Goal: Task Accomplishment & Management: Manage account settings

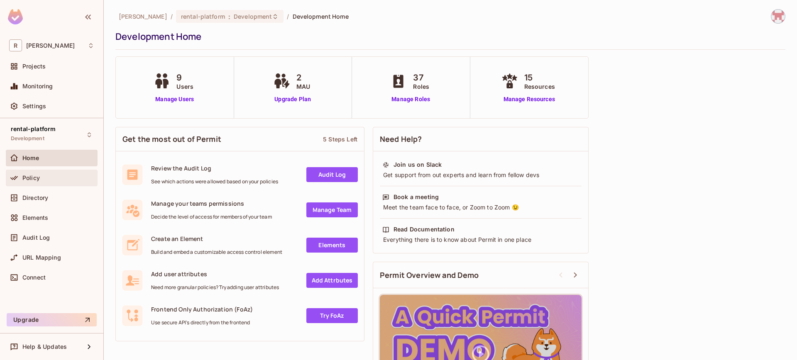
click at [55, 173] on div "Policy" at bounding box center [51, 178] width 85 height 10
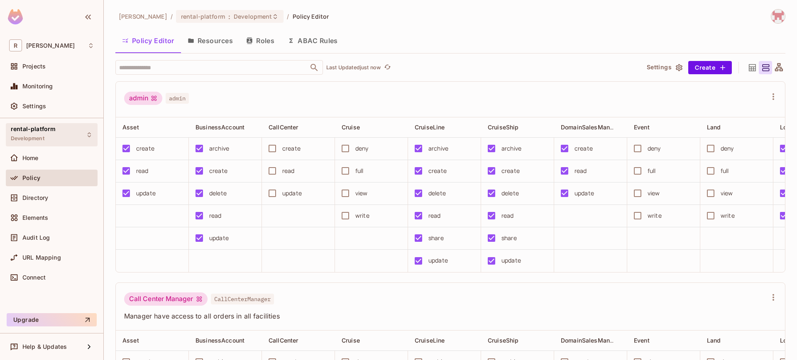
click at [73, 140] on div "rental-platform Development" at bounding box center [52, 134] width 92 height 23
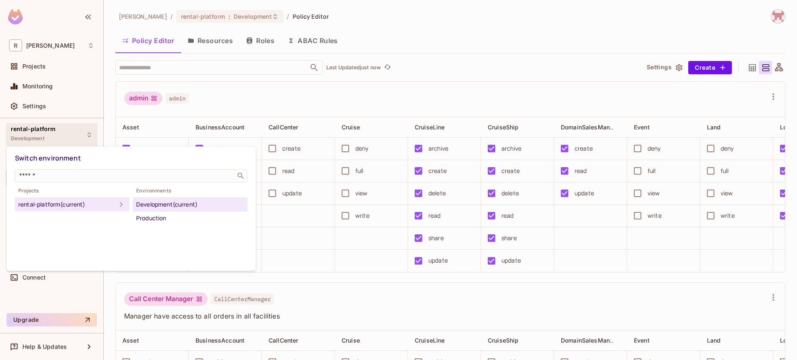
click at [73, 140] on div at bounding box center [398, 180] width 797 height 360
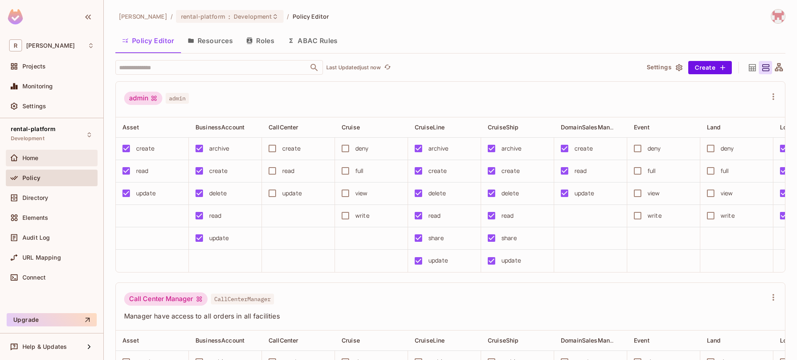
click at [63, 164] on div "Home" at bounding box center [52, 158] width 92 height 17
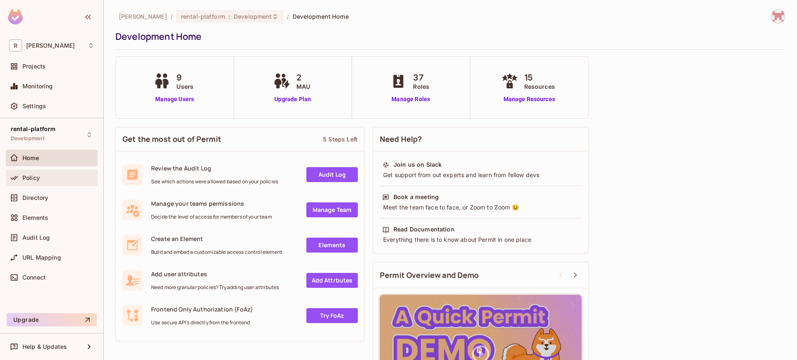
click at [61, 179] on div "Policy" at bounding box center [58, 178] width 72 height 7
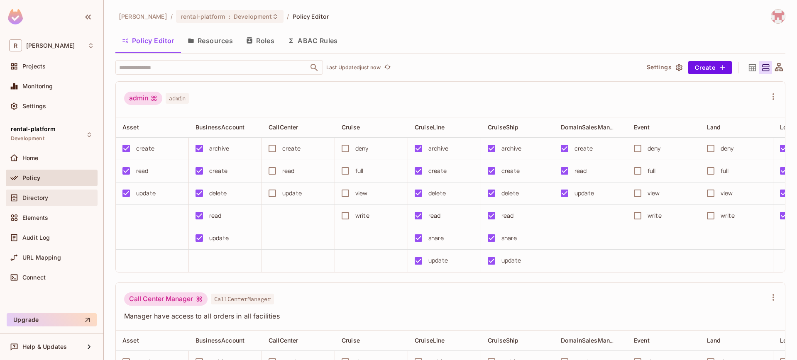
click at [55, 198] on div "Directory" at bounding box center [58, 198] width 72 height 7
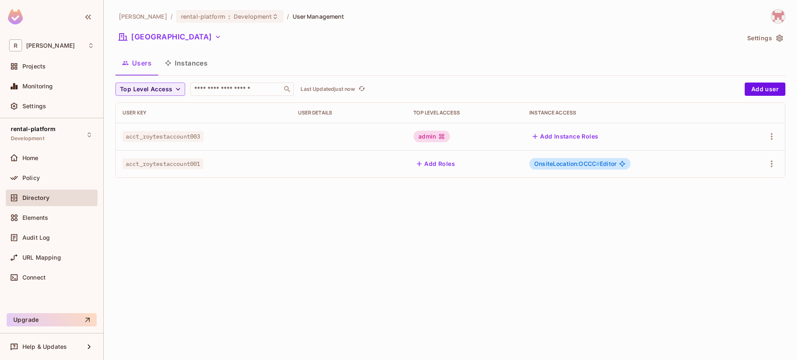
click at [193, 68] on button "Instances" at bounding box center [186, 63] width 56 height 21
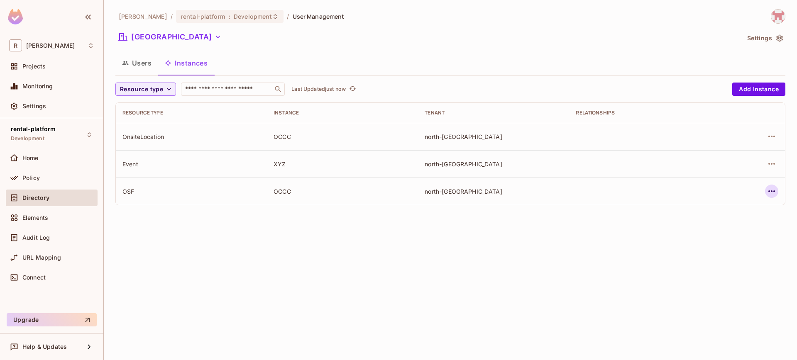
click at [778, 191] on button "button" at bounding box center [771, 191] width 13 height 13
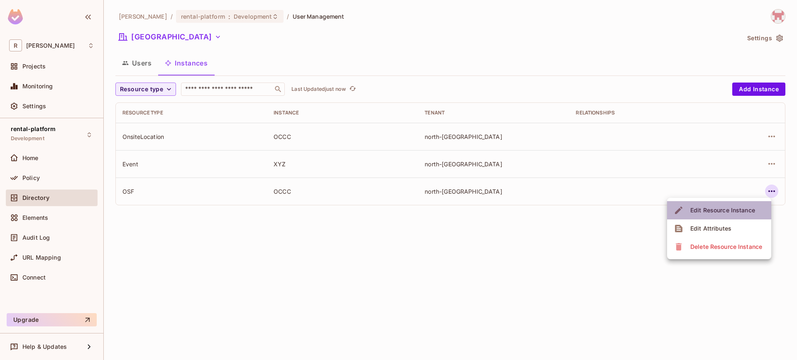
click at [740, 211] on div "Edit Resource Instance" at bounding box center [723, 210] width 65 height 8
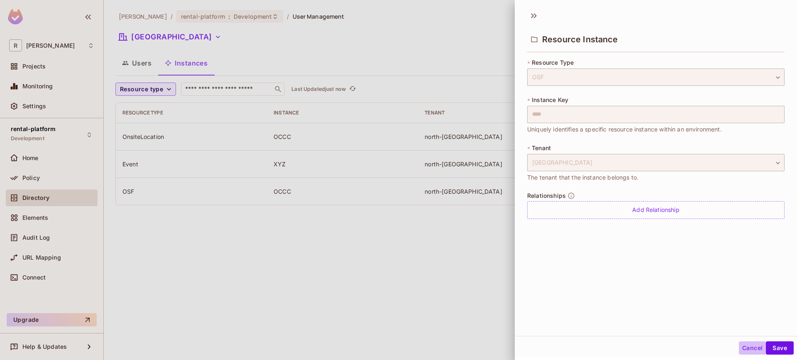
click at [739, 345] on button "Cancel" at bounding box center [752, 348] width 27 height 13
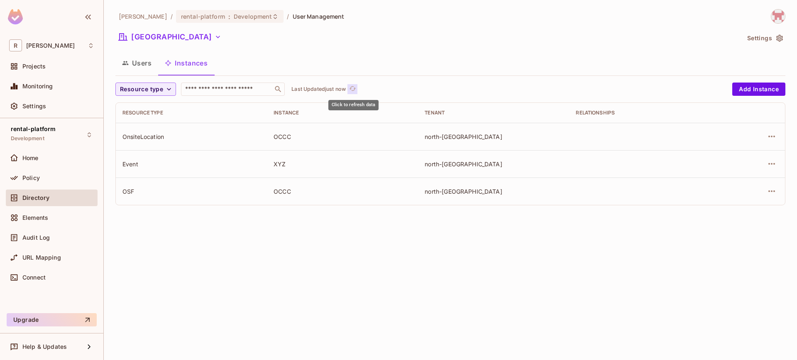
click at [356, 87] on icon "refresh" at bounding box center [352, 88] width 7 height 7
click at [148, 68] on button "Users" at bounding box center [136, 63] width 43 height 21
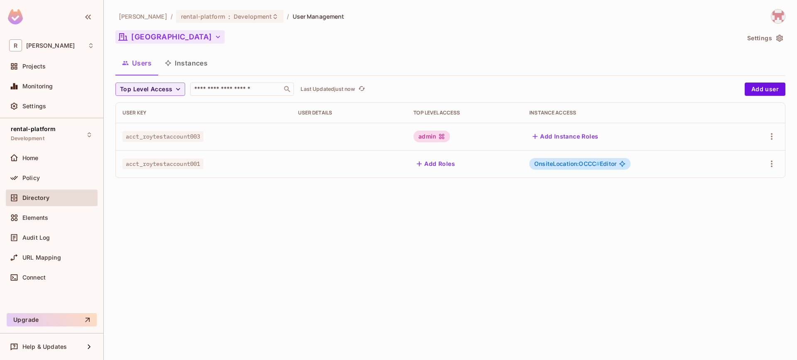
click at [176, 42] on button "[GEOGRAPHIC_DATA]" at bounding box center [169, 36] width 109 height 13
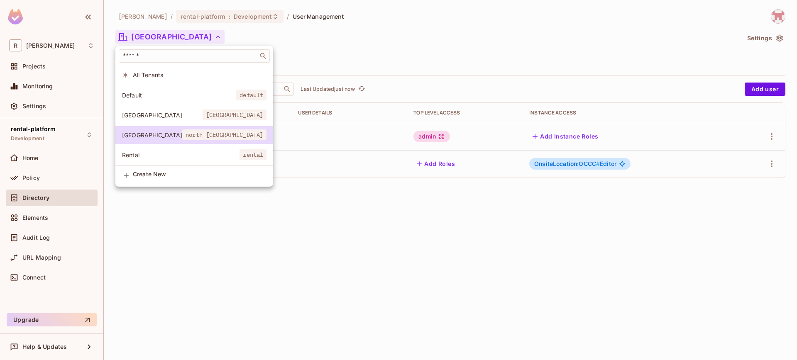
click at [176, 42] on div at bounding box center [398, 180] width 797 height 360
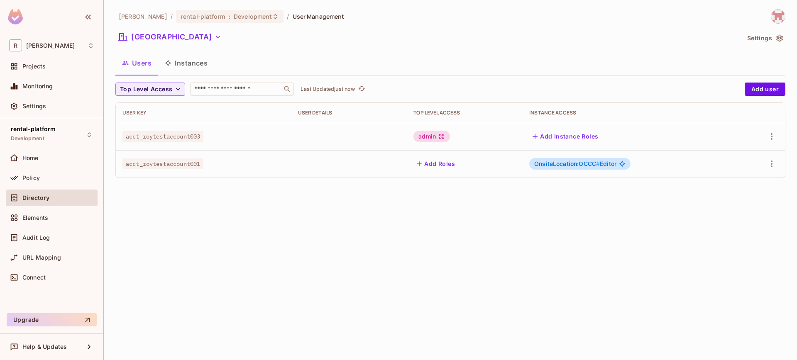
click at [176, 42] on button "[GEOGRAPHIC_DATA]" at bounding box center [169, 36] width 109 height 13
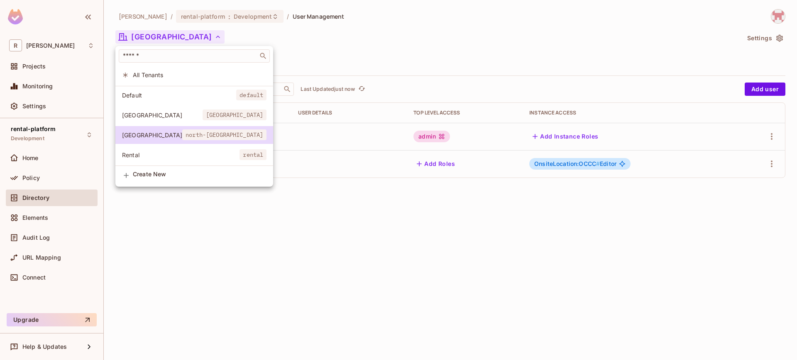
click at [176, 42] on div at bounding box center [398, 180] width 797 height 360
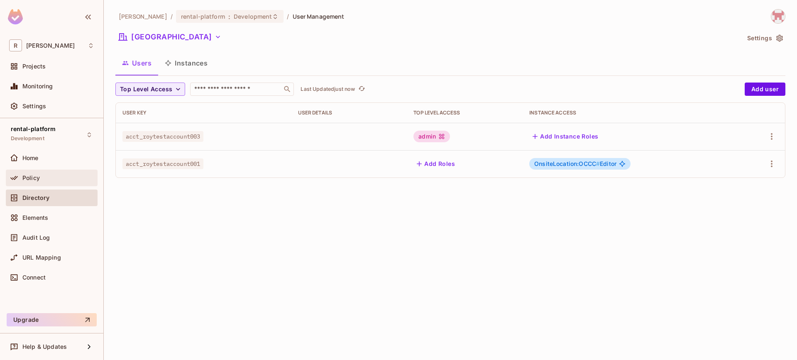
click at [29, 174] on div "Policy" at bounding box center [51, 178] width 85 height 10
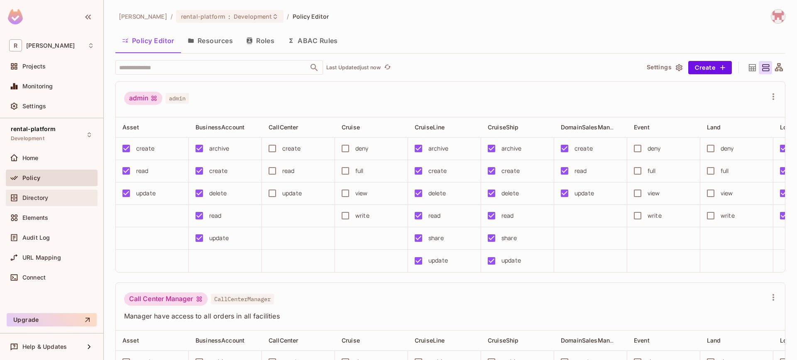
click at [59, 191] on div "Directory" at bounding box center [52, 198] width 92 height 17
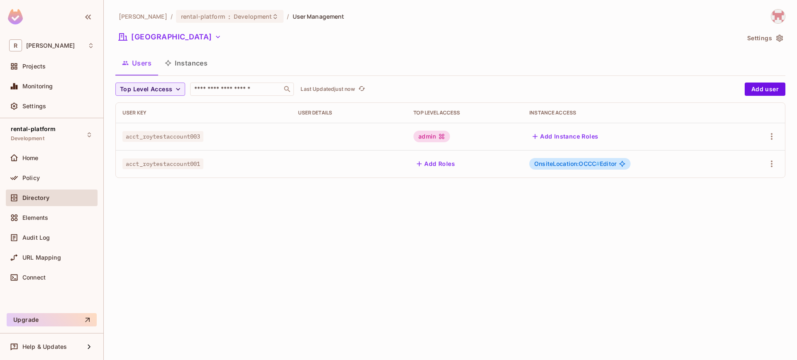
click at [206, 70] on button "Instances" at bounding box center [186, 63] width 56 height 21
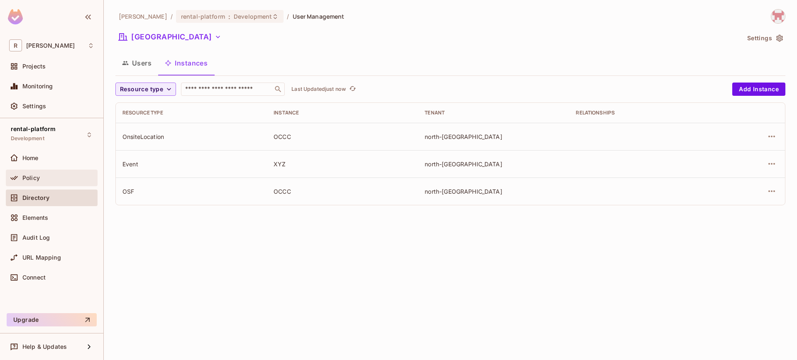
click at [56, 181] on div "Policy" at bounding box center [58, 178] width 72 height 7
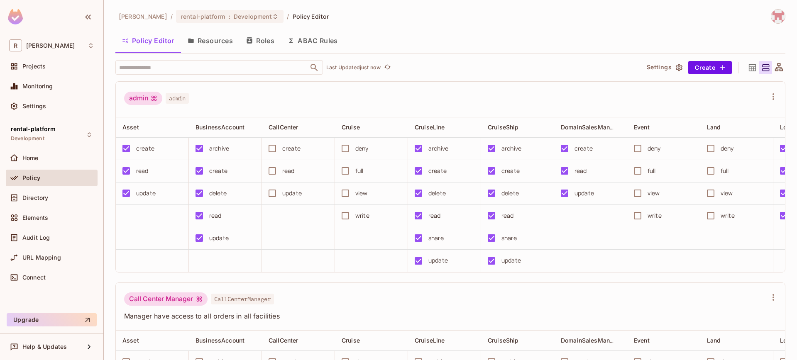
click at [207, 50] on button "Resources" at bounding box center [210, 40] width 59 height 21
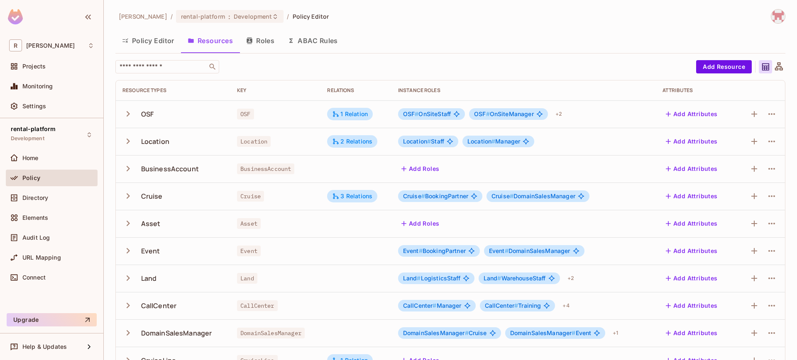
click at [142, 106] on div "OSF" at bounding box center [172, 113] width 101 height 17
click at [139, 111] on div "OSF" at bounding box center [172, 113] width 101 height 17
click at [134, 113] on button "button" at bounding box center [129, 114] width 15 height 18
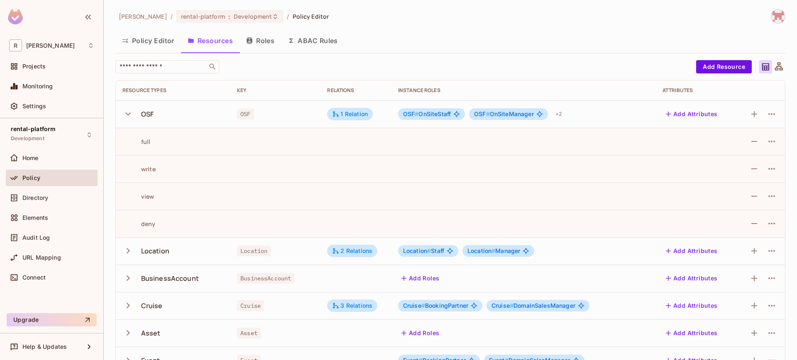
click at [126, 122] on div "OSF" at bounding box center [172, 113] width 101 height 17
click at [128, 117] on icon "button" at bounding box center [127, 113] width 11 height 11
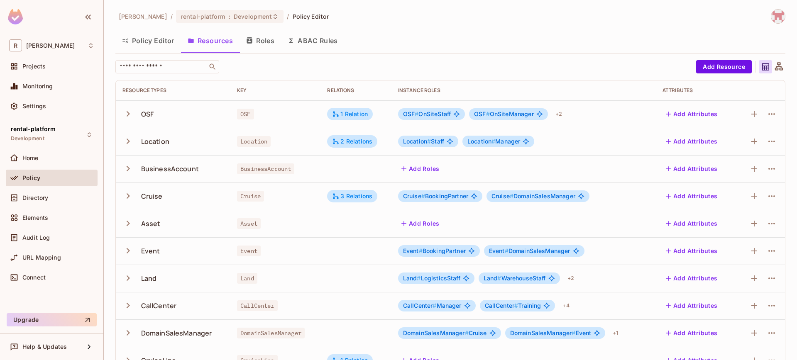
click at [129, 115] on icon "button" at bounding box center [128, 113] width 3 height 5
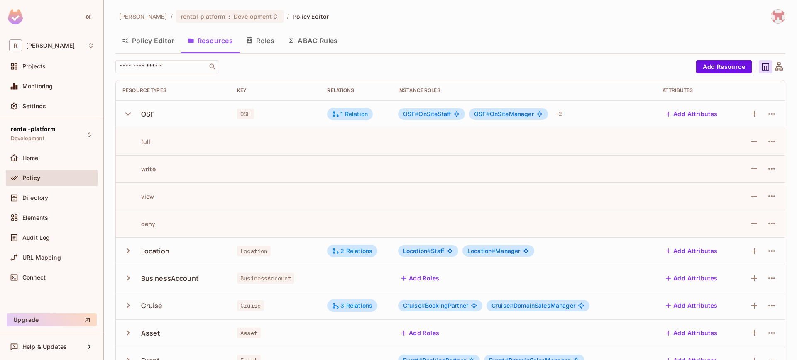
click at [129, 115] on icon "button" at bounding box center [127, 114] width 5 height 3
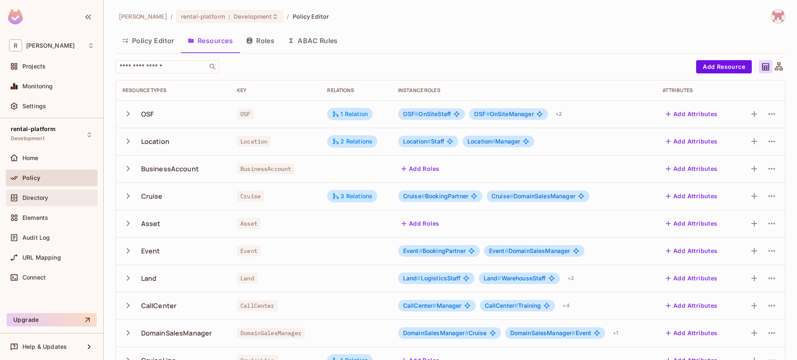
click at [63, 195] on div "Directory" at bounding box center [58, 198] width 72 height 7
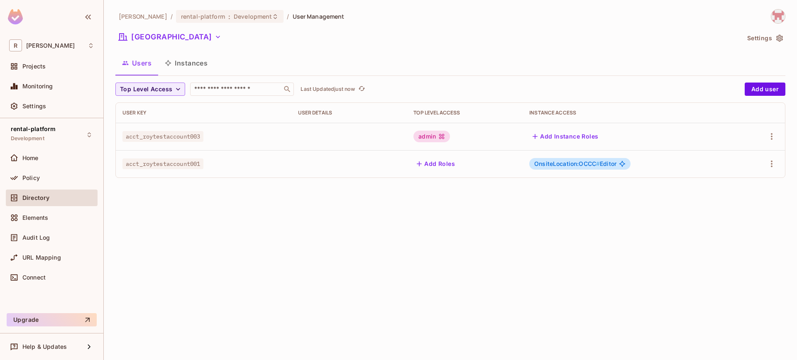
click at [186, 64] on button "Instances" at bounding box center [186, 63] width 56 height 21
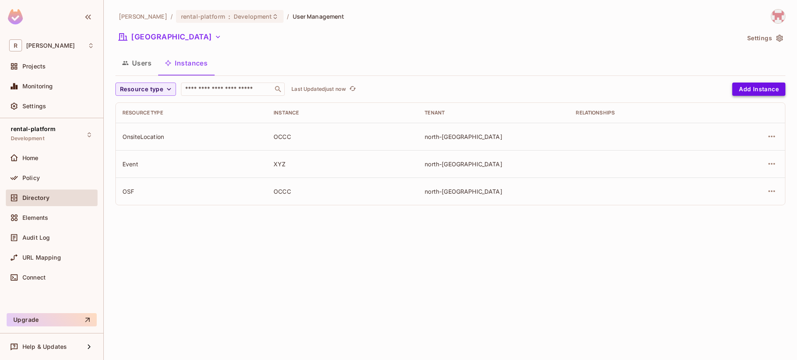
click at [741, 91] on button "Add Instance" at bounding box center [758, 89] width 53 height 13
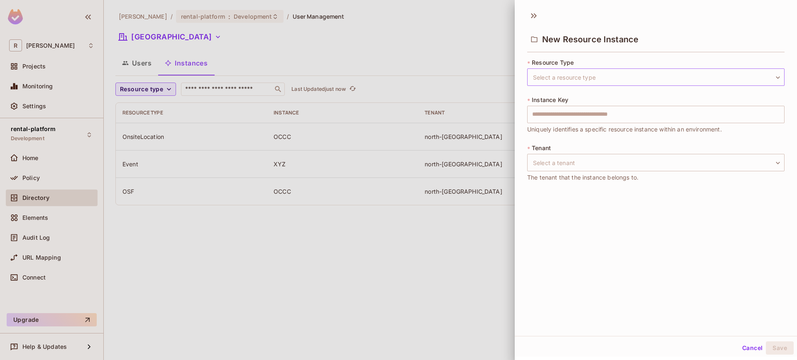
click at [548, 81] on body "R [PERSON_NAME]-poc Projects Monitoring Settings rental-platform Development Ho…" at bounding box center [398, 180] width 797 height 360
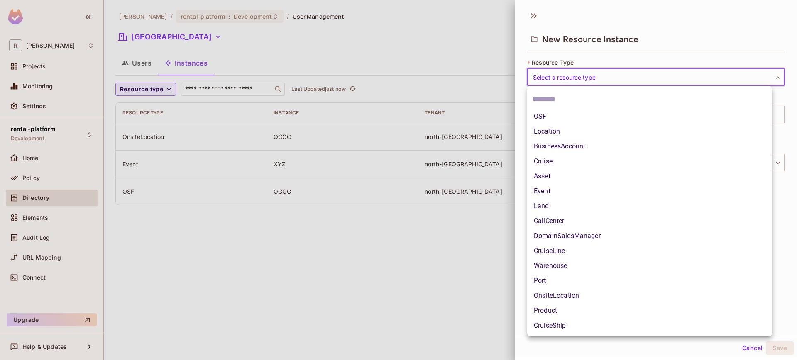
click at [556, 295] on li "OnsiteLocation" at bounding box center [649, 296] width 245 height 15
type input "**********"
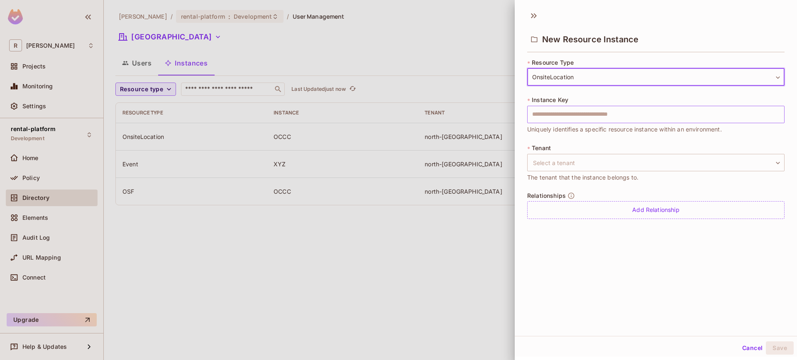
click at [578, 122] on input "text" at bounding box center [655, 114] width 257 height 17
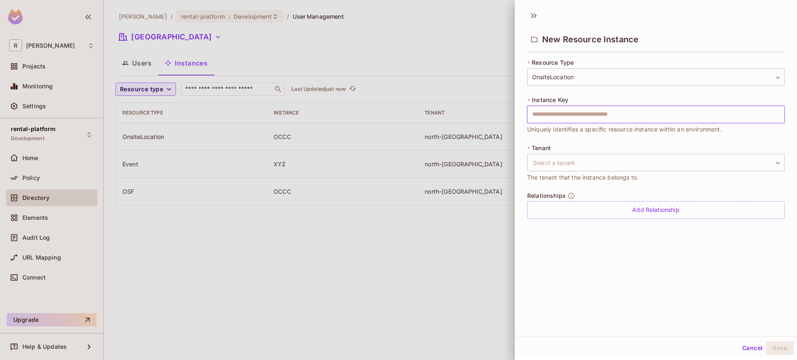
click at [577, 120] on input "text" at bounding box center [655, 114] width 257 height 17
click at [577, 119] on input "text" at bounding box center [655, 114] width 257 height 17
type input "****"
click at [576, 157] on body "**********" at bounding box center [398, 180] width 797 height 360
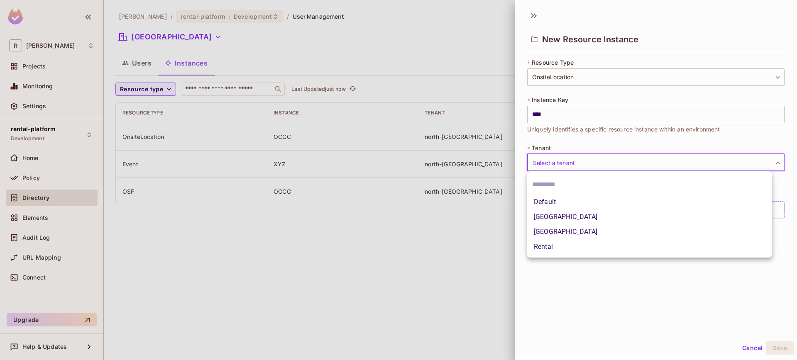
click at [579, 228] on li "[GEOGRAPHIC_DATA]" at bounding box center [649, 232] width 245 height 15
type input "**********"
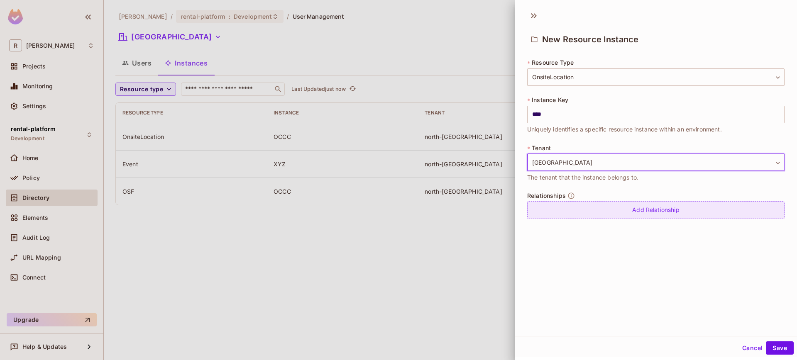
click at [581, 214] on div "Add Relationship" at bounding box center [655, 210] width 257 height 18
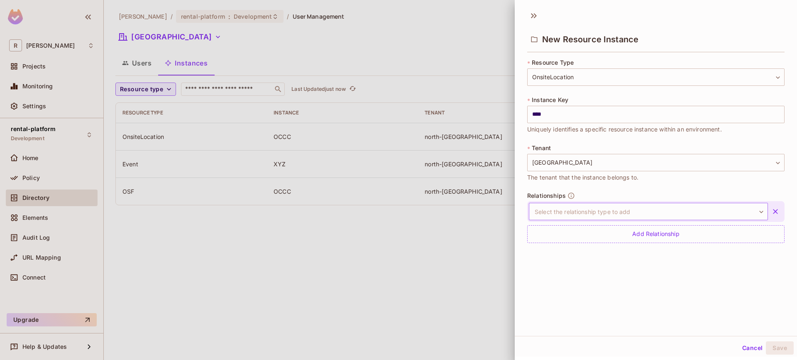
click at [643, 205] on body "**********" at bounding box center [398, 180] width 797 height 360
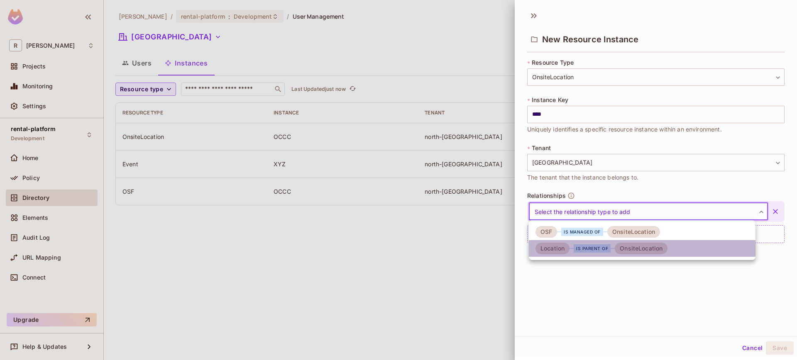
click at [604, 247] on div "is parent of" at bounding box center [592, 249] width 37 height 8
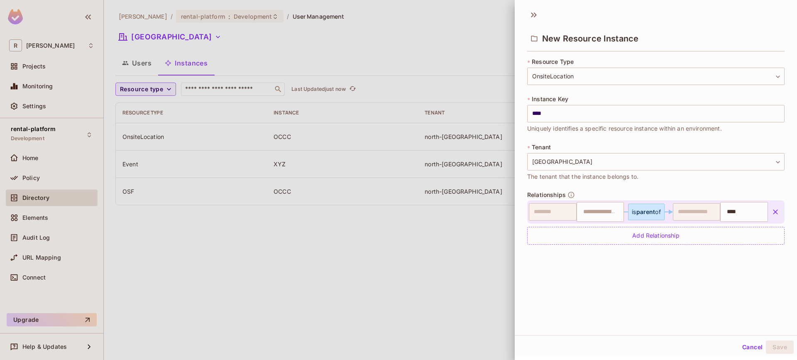
scroll to position [1, 0]
drag, startPoint x: 718, startPoint y: 309, endPoint x: 731, endPoint y: 329, distance: 24.2
click at [718, 309] on div "**********" at bounding box center [656, 170] width 282 height 331
click at [681, 279] on div "**********" at bounding box center [656, 170] width 282 height 331
click at [602, 209] on input "text" at bounding box center [599, 211] width 42 height 17
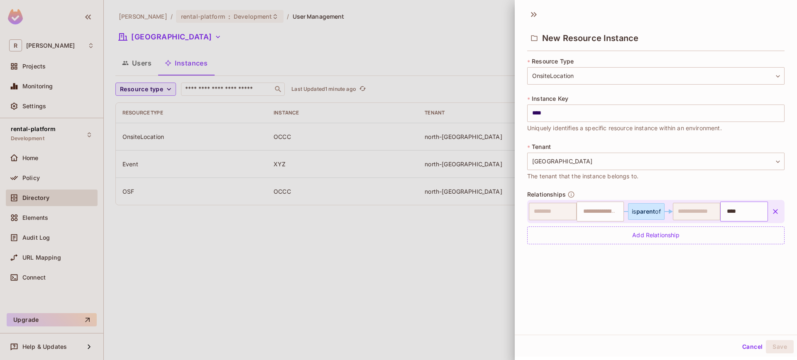
click at [740, 211] on input "****" at bounding box center [743, 211] width 42 height 17
click at [600, 213] on input "text" at bounding box center [599, 211] width 42 height 17
click at [772, 212] on icon "button" at bounding box center [776, 212] width 8 height 8
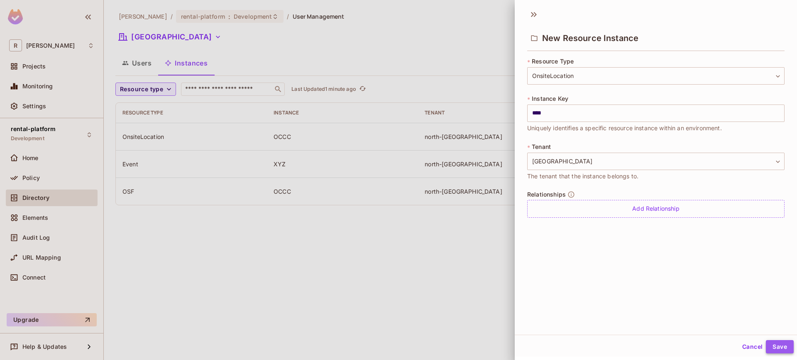
click at [769, 346] on button "Save" at bounding box center [780, 346] width 28 height 13
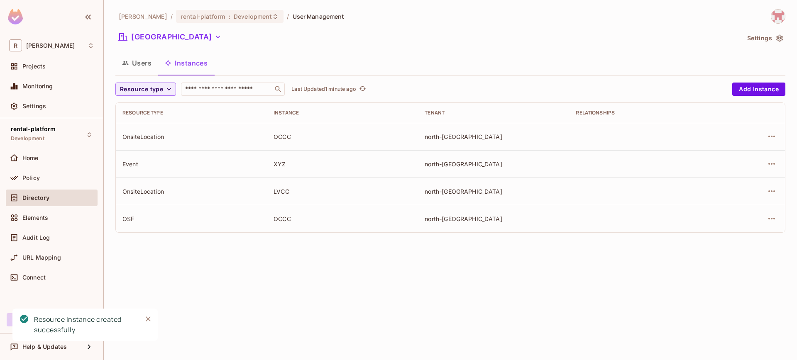
click at [281, 132] on td "OCCC" at bounding box center [342, 136] width 151 height 27
drag, startPoint x: 291, startPoint y: 202, endPoint x: 291, endPoint y: 219, distance: 16.6
click at [291, 202] on td "LVCC" at bounding box center [342, 191] width 151 height 27
click at [291, 219] on div "OCCC" at bounding box center [343, 219] width 138 height 8
click at [770, 219] on icon "button" at bounding box center [772, 219] width 7 height 2
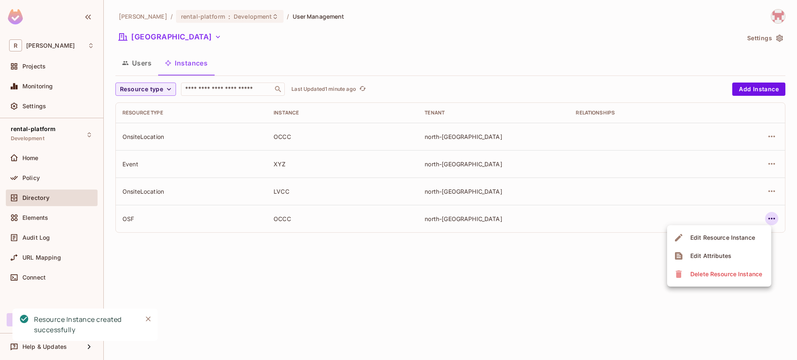
click at [719, 235] on div "Edit Resource Instance" at bounding box center [723, 238] width 65 height 8
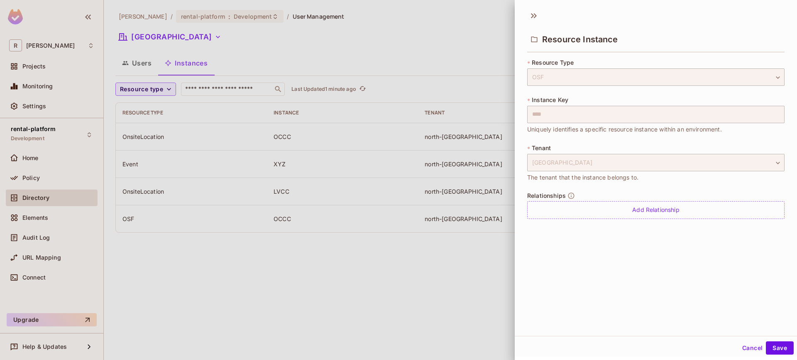
click at [745, 348] on button "Cancel" at bounding box center [752, 348] width 27 height 13
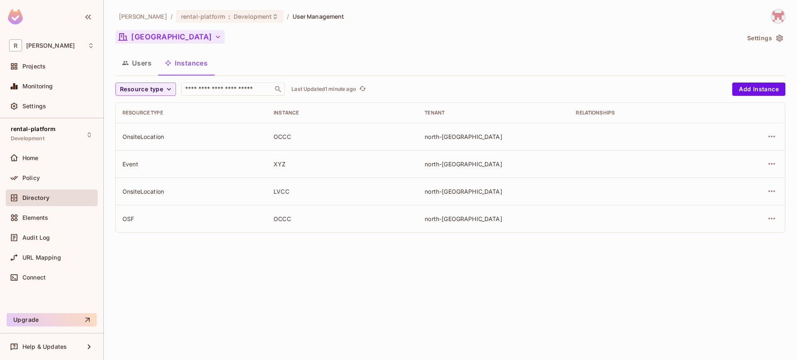
click at [172, 42] on button "[GEOGRAPHIC_DATA]" at bounding box center [169, 36] width 109 height 13
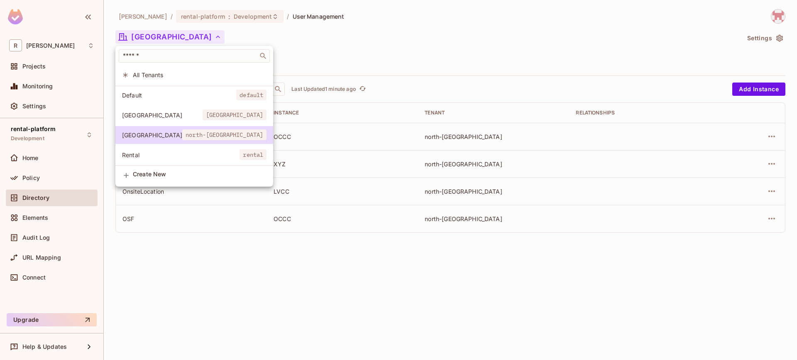
click at [158, 119] on li "[GEOGRAPHIC_DATA] [GEOGRAPHIC_DATA]" at bounding box center [194, 115] width 158 height 18
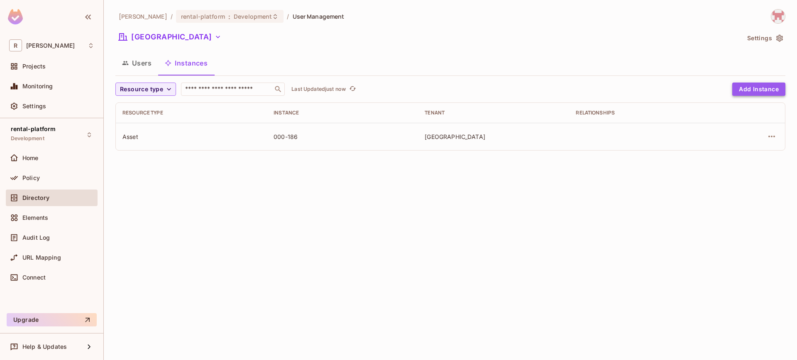
click at [774, 86] on button "Add Instance" at bounding box center [758, 89] width 53 height 13
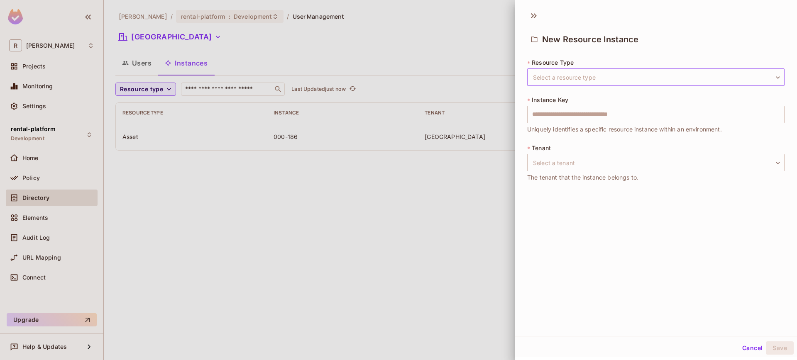
click at [607, 78] on body "R [PERSON_NAME]-poc Projects Monitoring Settings rental-platform Development Ho…" at bounding box center [398, 180] width 797 height 360
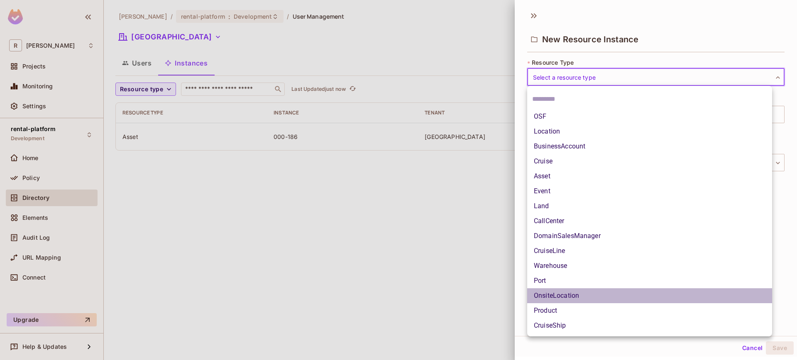
click at [579, 294] on li "OnsiteLocation" at bounding box center [649, 296] width 245 height 15
type input "**********"
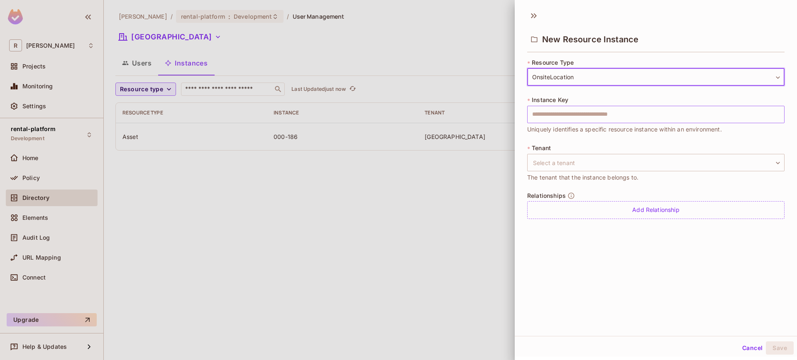
click at [571, 119] on input "text" at bounding box center [655, 114] width 257 height 17
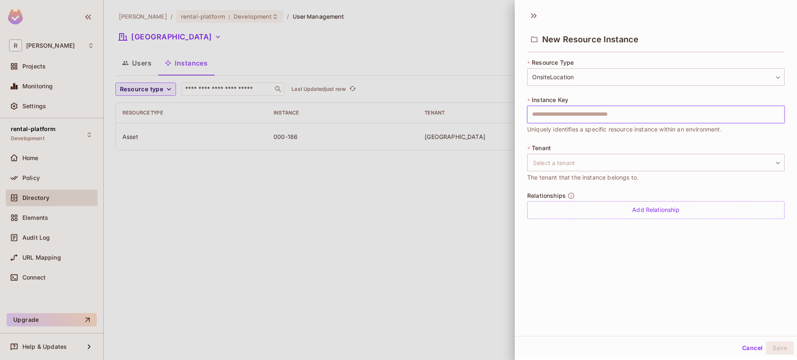
click at [570, 119] on input "text" at bounding box center [655, 114] width 257 height 17
click at [571, 118] on input "text" at bounding box center [655, 114] width 257 height 17
drag, startPoint x: 551, startPoint y: 115, endPoint x: 640, endPoint y: 115, distance: 88.9
click at [640, 115] on input "**********" at bounding box center [655, 114] width 257 height 17
type input "*****"
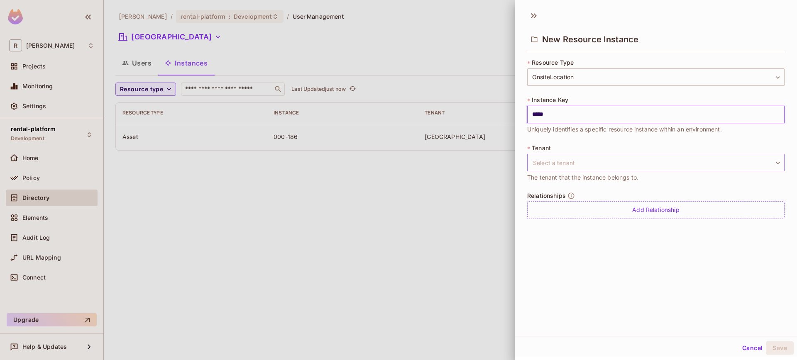
click at [636, 158] on body "**********" at bounding box center [398, 180] width 797 height 360
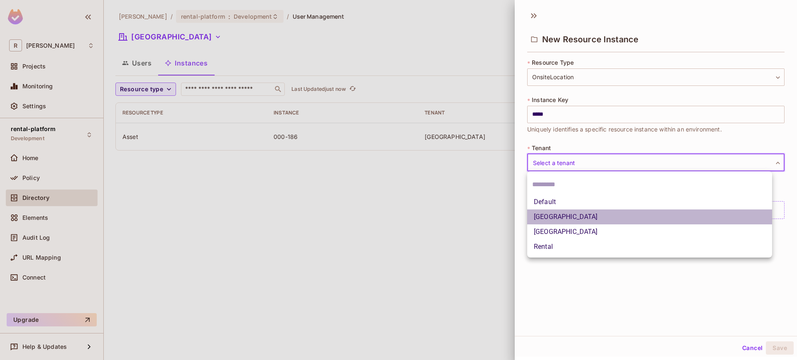
click at [577, 216] on li "[GEOGRAPHIC_DATA]" at bounding box center [649, 217] width 245 height 15
type input "*****"
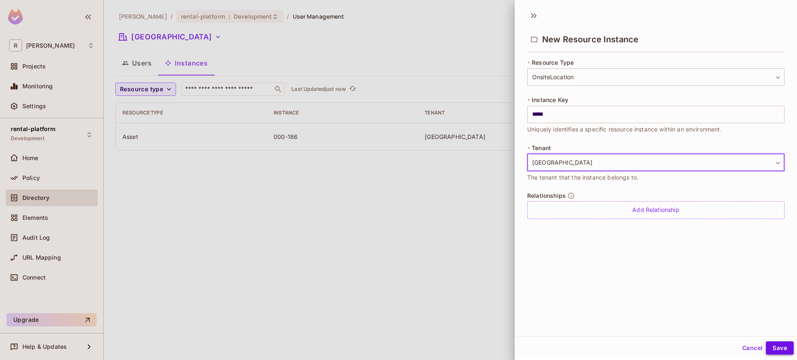
click at [769, 347] on button "Save" at bounding box center [780, 348] width 28 height 13
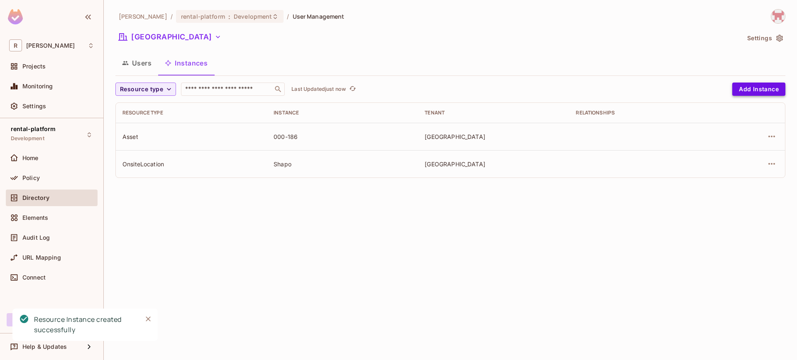
click at [754, 87] on button "Add Instance" at bounding box center [758, 89] width 53 height 13
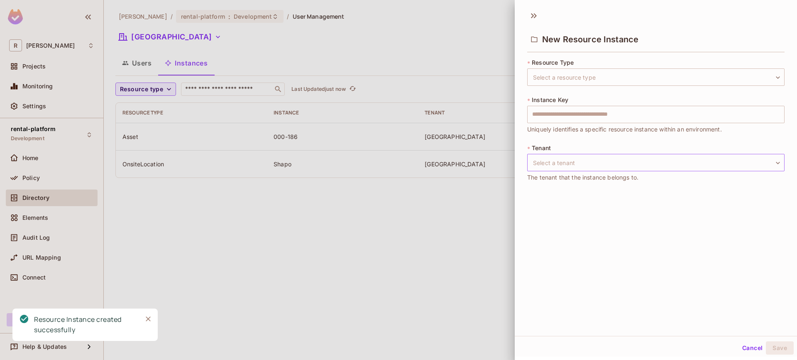
click at [588, 162] on body "[PERSON_NAME]-poc Projects Monitoring Settings rental-platform Development Home…" at bounding box center [398, 180] width 797 height 360
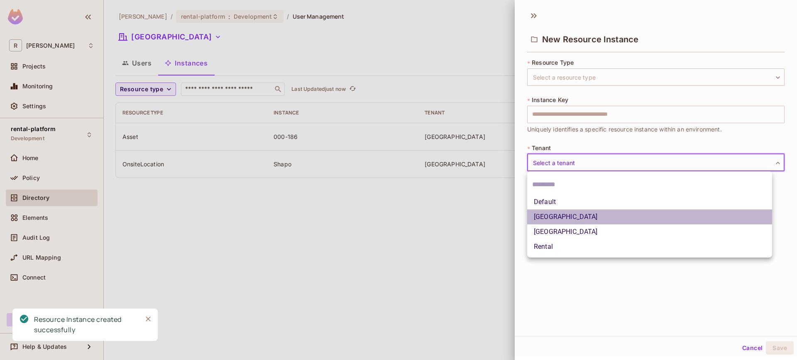
click at [571, 220] on li "[GEOGRAPHIC_DATA]" at bounding box center [649, 217] width 245 height 15
type input "*****"
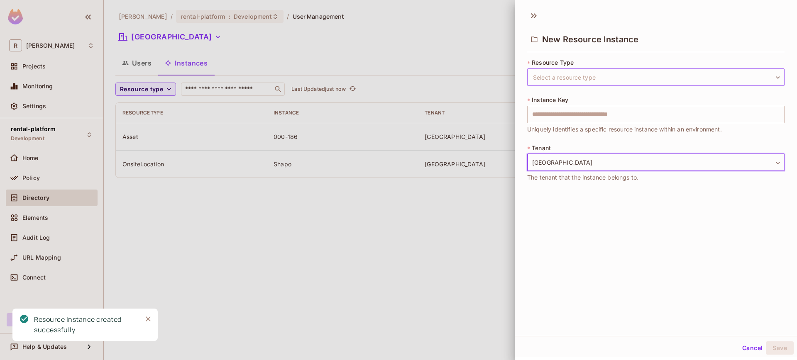
click at [592, 77] on body "[PERSON_NAME]-poc Projects Monitoring Settings rental-platform Development Home…" at bounding box center [398, 180] width 797 height 360
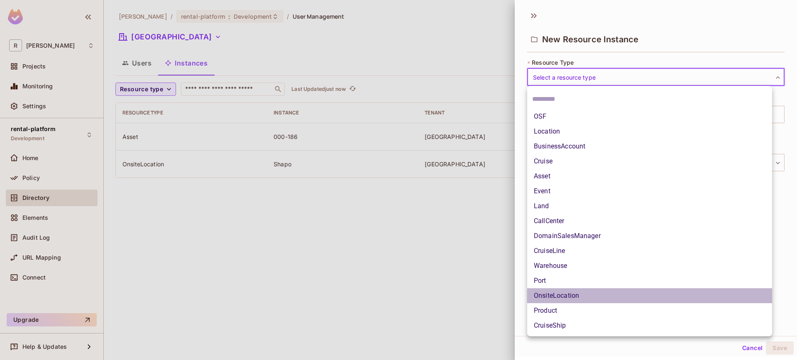
drag, startPoint x: 579, startPoint y: 296, endPoint x: 574, endPoint y: 216, distance: 80.3
click at [579, 296] on li "OnsiteLocation" at bounding box center [649, 296] width 245 height 15
type input "**********"
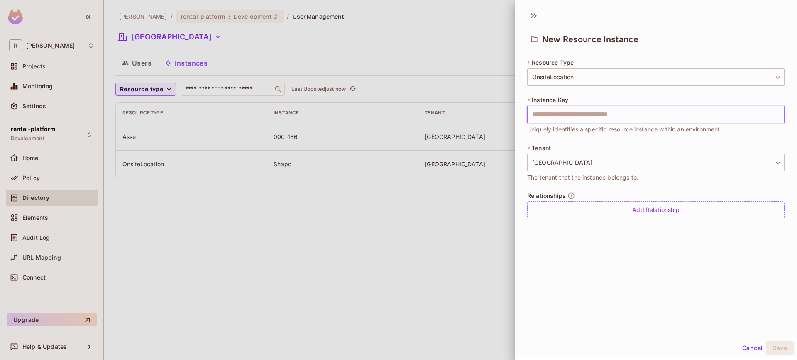
click at [567, 120] on input "text" at bounding box center [655, 114] width 257 height 17
click at [543, 113] on input "******" at bounding box center [655, 114] width 257 height 17
type input "*******"
click at [771, 343] on button "Save" at bounding box center [780, 348] width 28 height 13
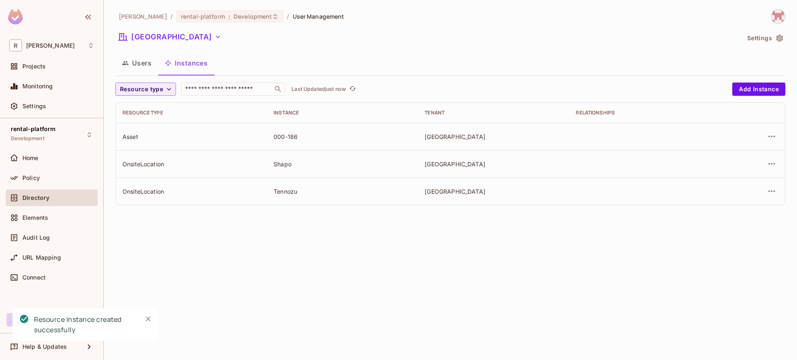
click at [274, 163] on div "Shapo" at bounding box center [343, 164] width 138 height 8
click at [301, 195] on div "Tennozu" at bounding box center [343, 192] width 138 height 8
click at [40, 180] on div "Policy" at bounding box center [58, 178] width 72 height 7
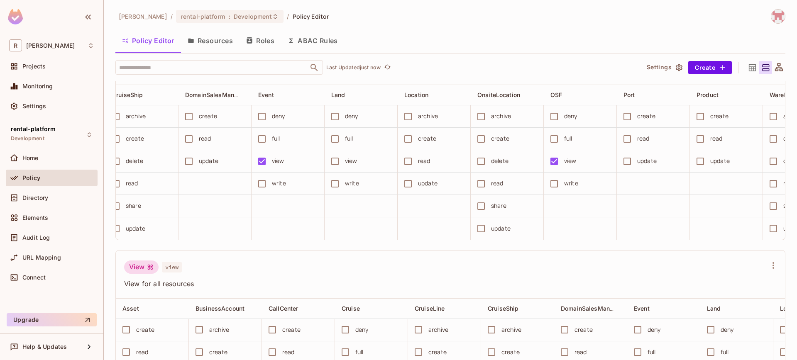
scroll to position [0, 377]
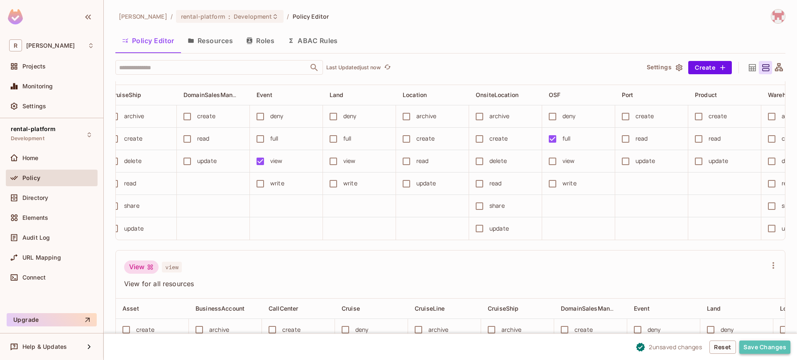
click at [757, 343] on button "Save Changes" at bounding box center [765, 347] width 51 height 13
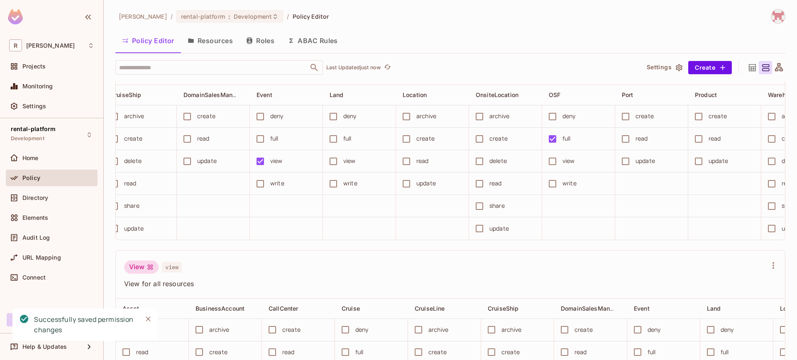
click at [234, 44] on button "Resources" at bounding box center [210, 40] width 59 height 21
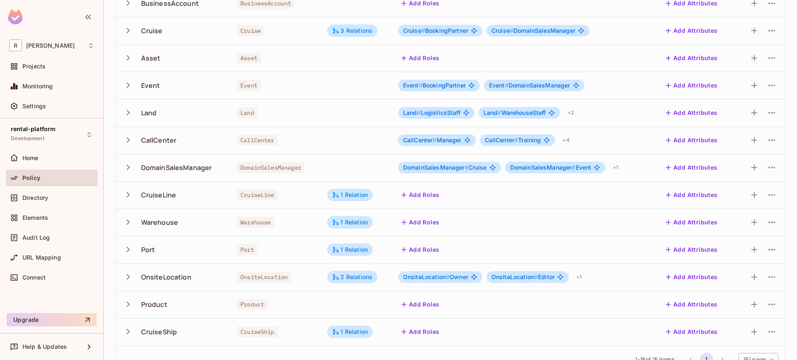
scroll to position [186, 0]
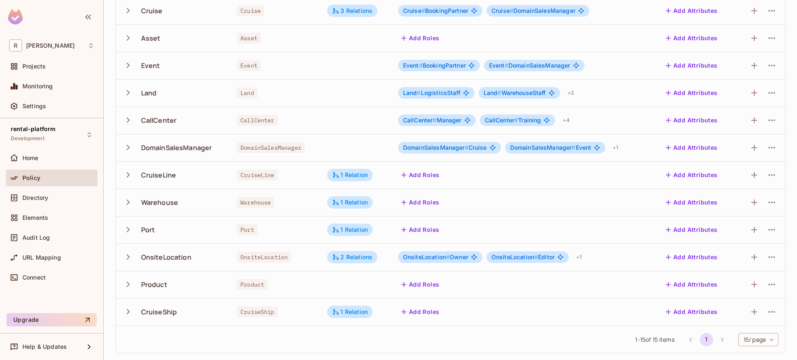
click at [129, 257] on icon "button" at bounding box center [128, 257] width 3 height 5
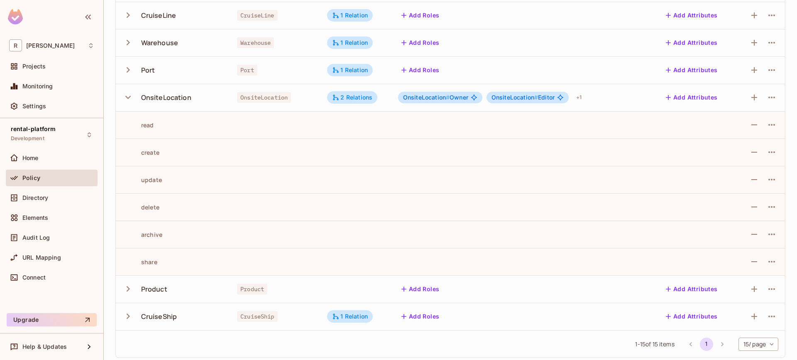
scroll to position [346, 0]
click at [768, 101] on icon "button" at bounding box center [772, 97] width 10 height 10
click at [750, 126] on span "Edit Resource" at bounding box center [730, 129] width 44 height 13
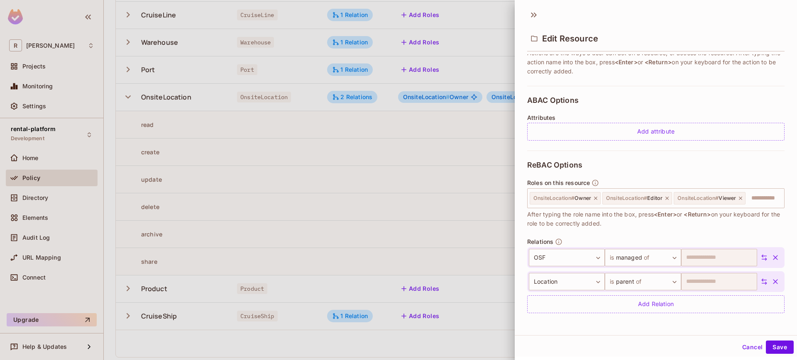
scroll to position [1, 0]
click at [634, 254] on body "R [PERSON_NAME]-poc Projects Monitoring Settings rental-platform Development Ho…" at bounding box center [398, 180] width 797 height 360
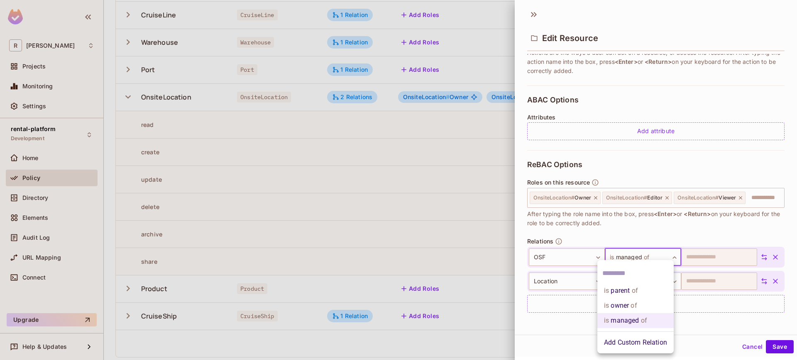
click at [634, 254] on div at bounding box center [398, 180] width 797 height 360
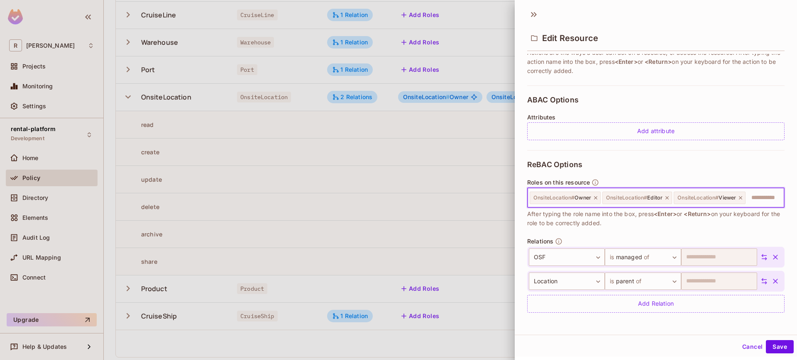
click at [747, 194] on input "text" at bounding box center [764, 198] width 34 height 17
click at [747, 205] on input "text" at bounding box center [764, 198] width 34 height 17
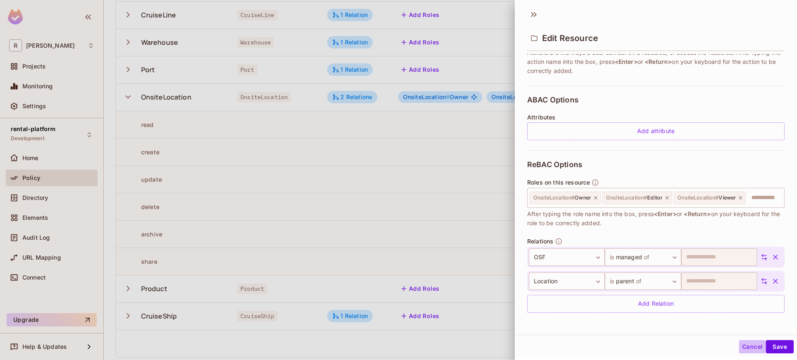
click at [739, 341] on button "Cancel" at bounding box center [752, 346] width 27 height 13
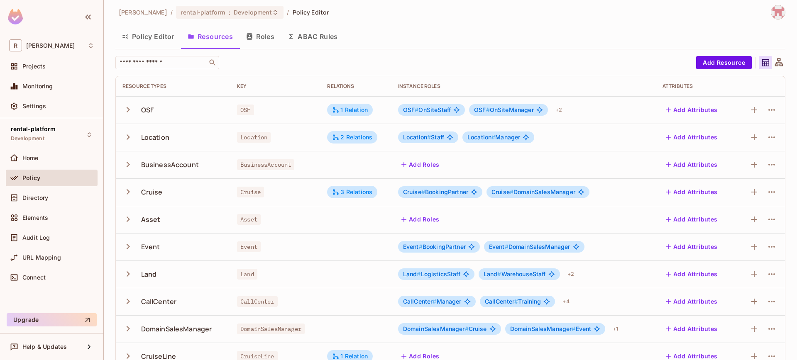
scroll to position [3, 0]
click at [483, 111] on span "OSF #" at bounding box center [482, 110] width 16 height 7
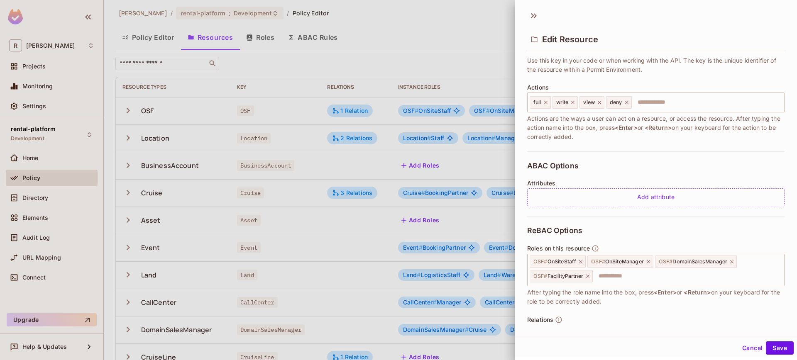
scroll to position [133, 0]
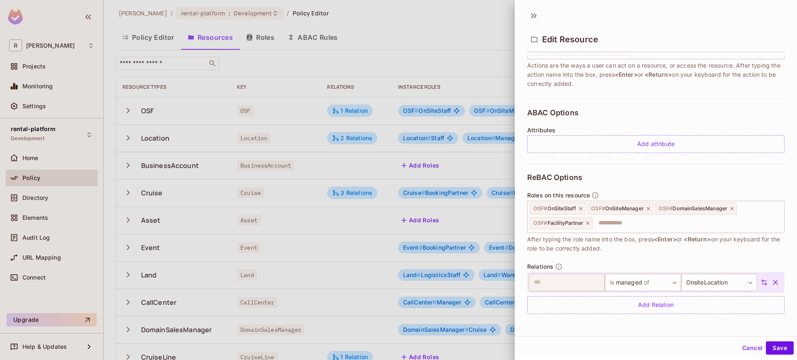
click at [350, 70] on div at bounding box center [398, 180] width 797 height 360
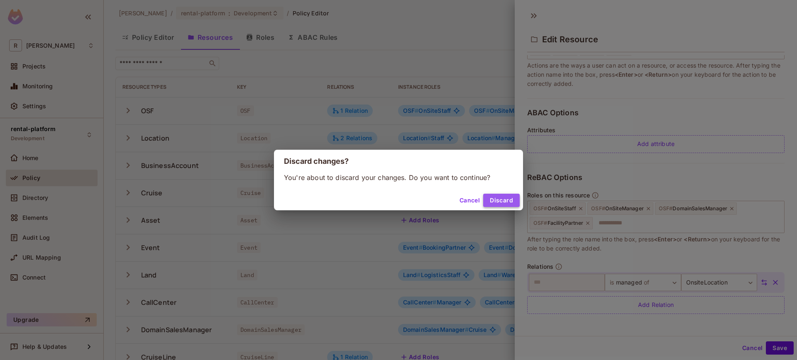
click at [495, 197] on button "Discard" at bounding box center [501, 200] width 37 height 13
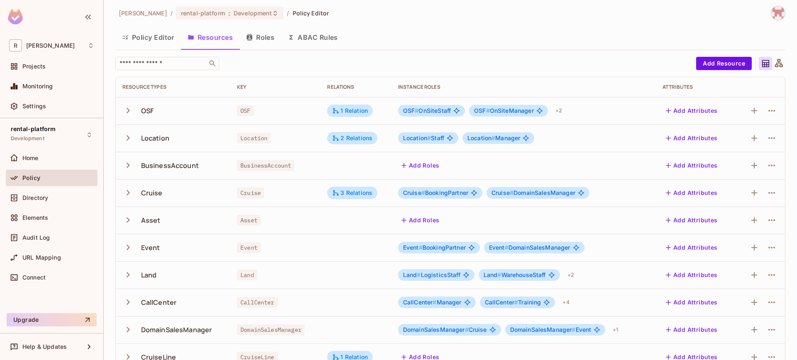
click at [235, 40] on button "Resources" at bounding box center [210, 37] width 59 height 21
click at [263, 41] on button "Roles" at bounding box center [261, 37] width 42 height 21
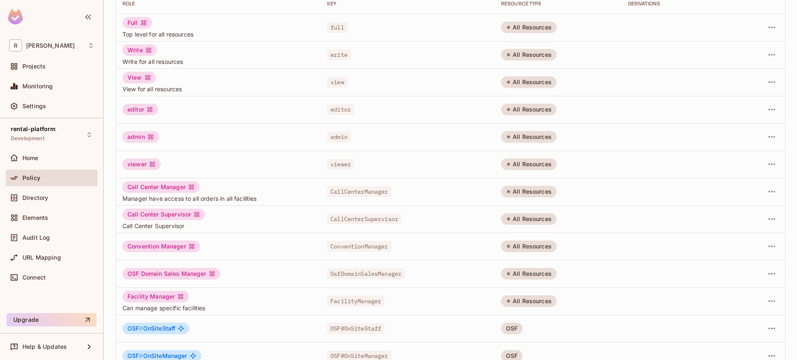
scroll to position [186, 0]
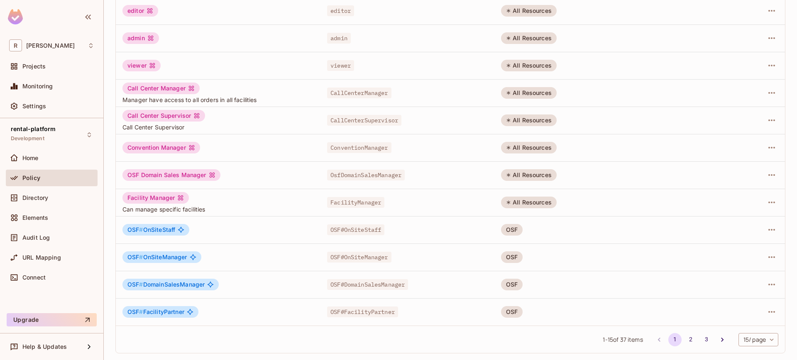
click at [530, 181] on div "All Resources" at bounding box center [529, 175] width 56 height 12
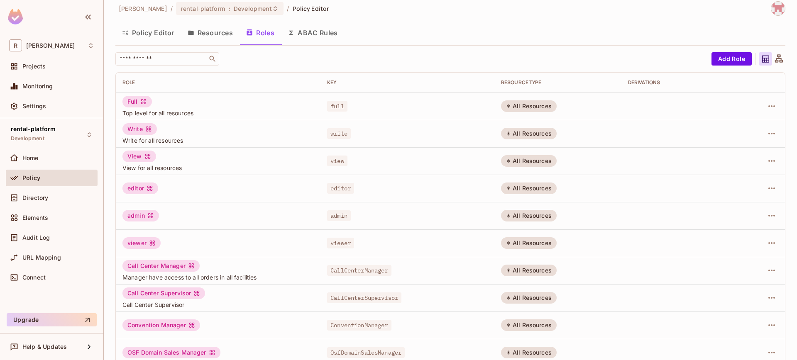
scroll to position [0, 0]
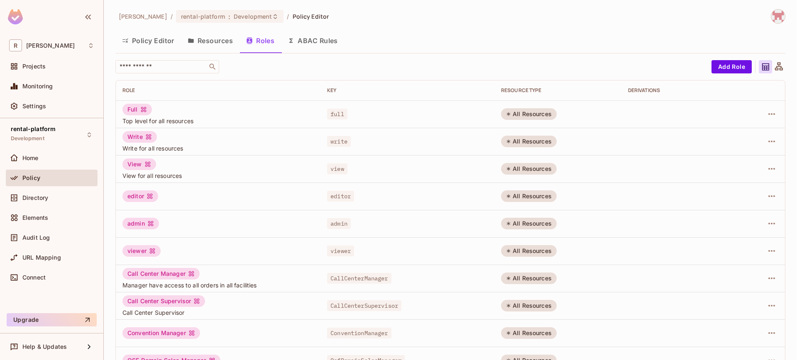
click at [163, 52] on div "Policy Editor Resources Roles ABAC Rules" at bounding box center [450, 41] width 670 height 23
click at [163, 49] on button "Policy Editor" at bounding box center [148, 40] width 66 height 21
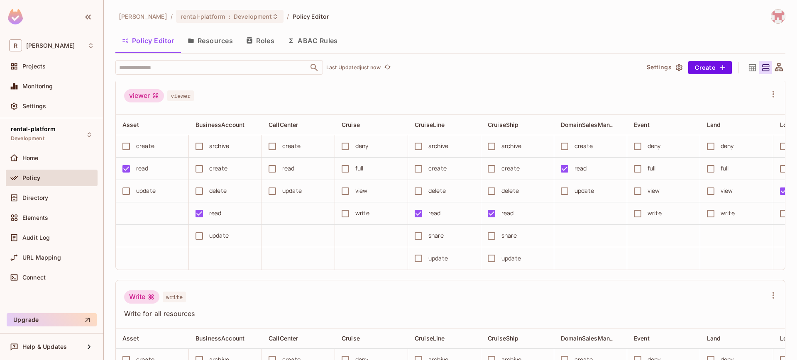
scroll to position [1712, 0]
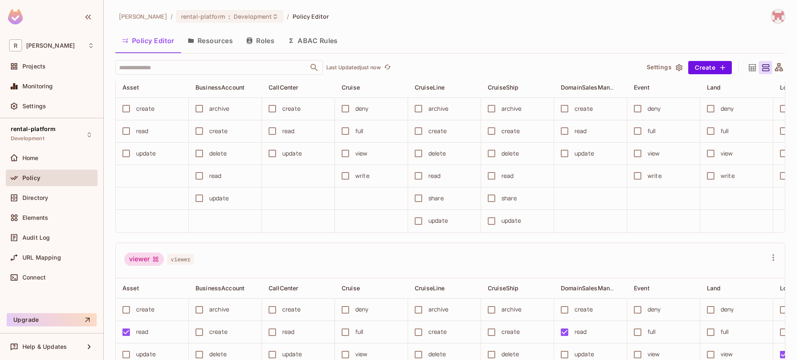
click at [266, 43] on button "Roles" at bounding box center [261, 40] width 42 height 21
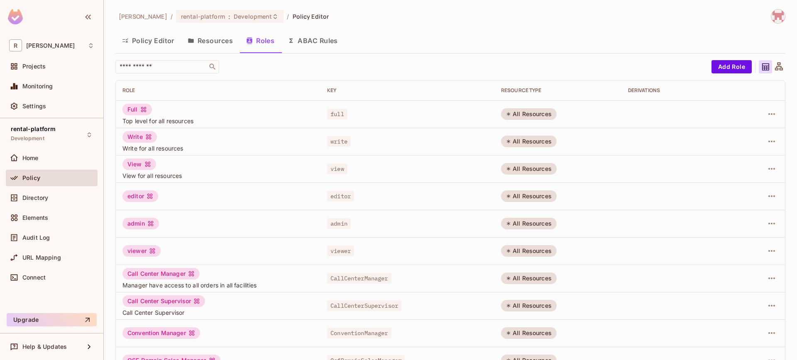
click at [211, 49] on button "Resources" at bounding box center [210, 40] width 59 height 21
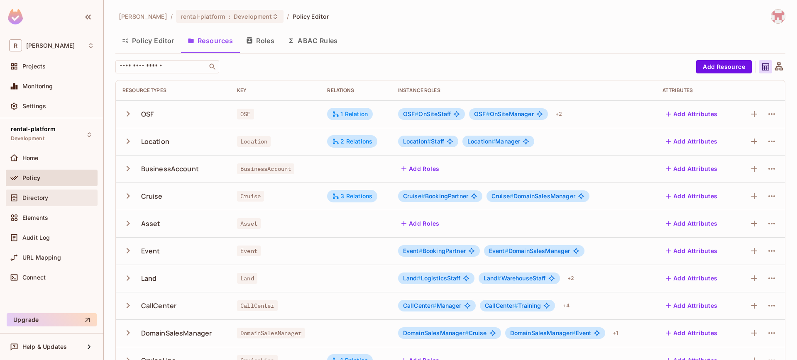
click at [54, 197] on div "Directory" at bounding box center [58, 198] width 72 height 7
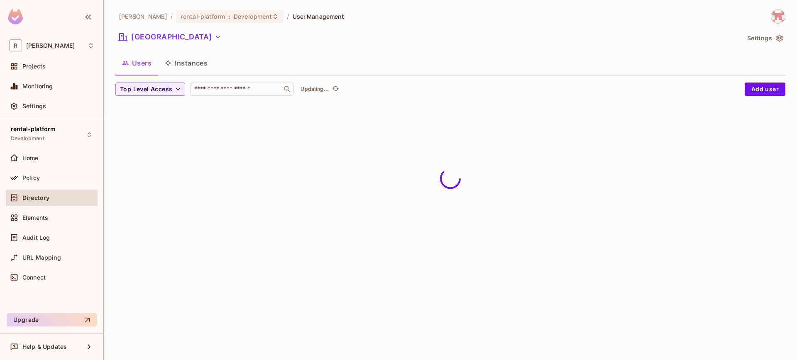
click at [155, 29] on div "[PERSON_NAME]-poc / rental-platform : Development / User Management [GEOGRAPHIC…" at bounding box center [450, 59] width 670 height 100
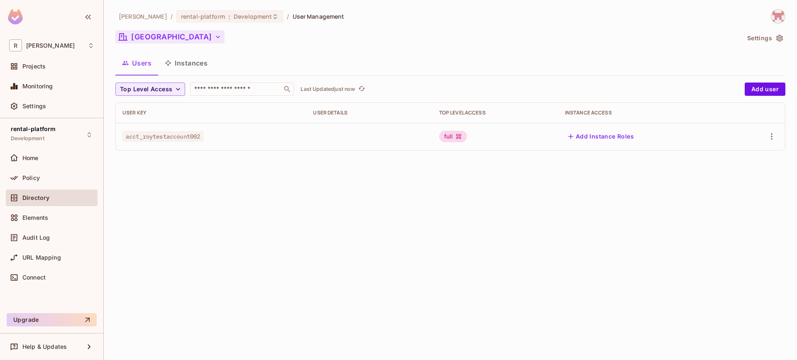
click at [155, 31] on button "[GEOGRAPHIC_DATA]" at bounding box center [169, 36] width 109 height 13
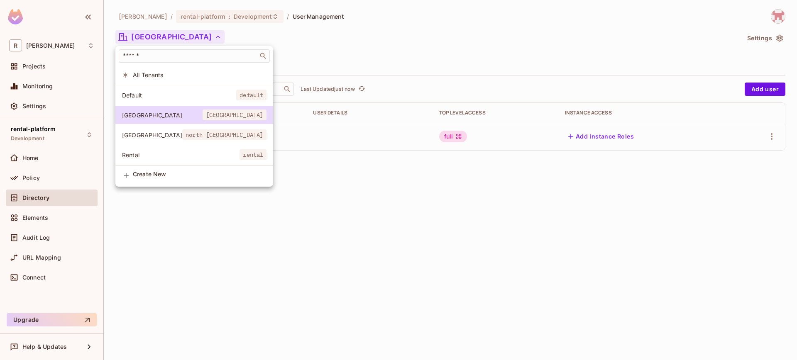
click at [156, 31] on div at bounding box center [398, 180] width 797 height 360
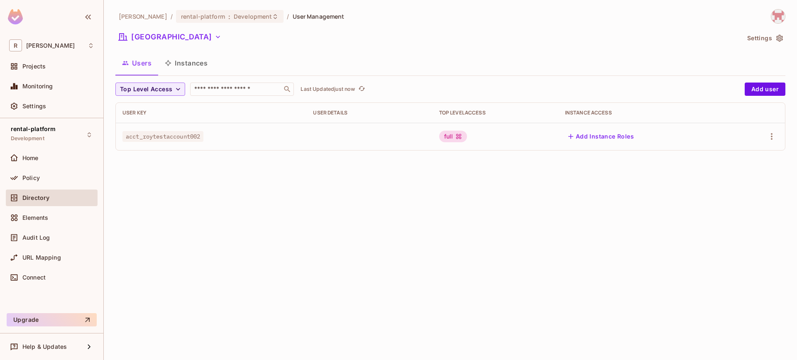
click at [145, 211] on div "[PERSON_NAME]-poc / rental-platform : Development / User Management [GEOGRAPHIC…" at bounding box center [450, 180] width 693 height 360
click at [144, 63] on button "Users" at bounding box center [136, 63] width 43 height 21
click at [151, 39] on button "[GEOGRAPHIC_DATA]" at bounding box center [169, 36] width 109 height 13
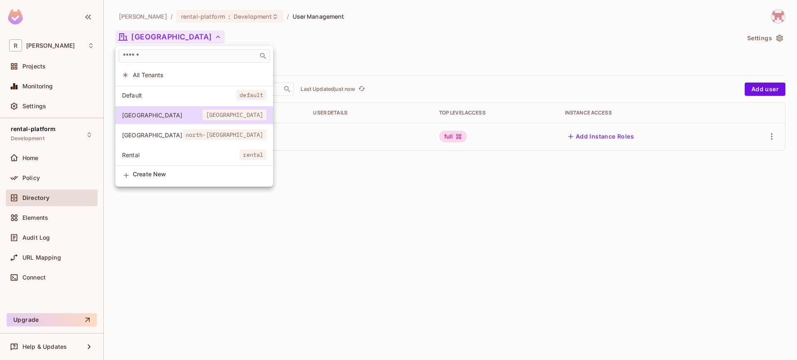
click at [170, 96] on span "Default" at bounding box center [179, 95] width 114 height 8
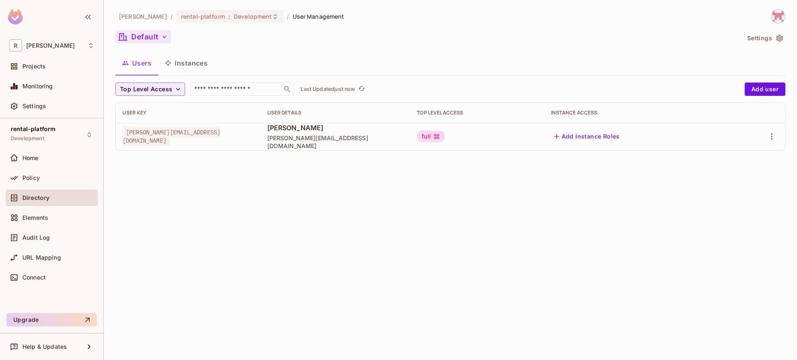
click at [158, 39] on button "Default" at bounding box center [143, 36] width 56 height 13
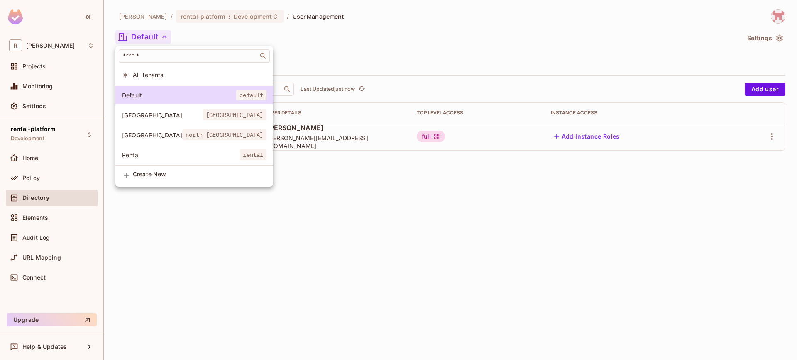
click at [165, 152] on span "Rental" at bounding box center [181, 155] width 118 height 8
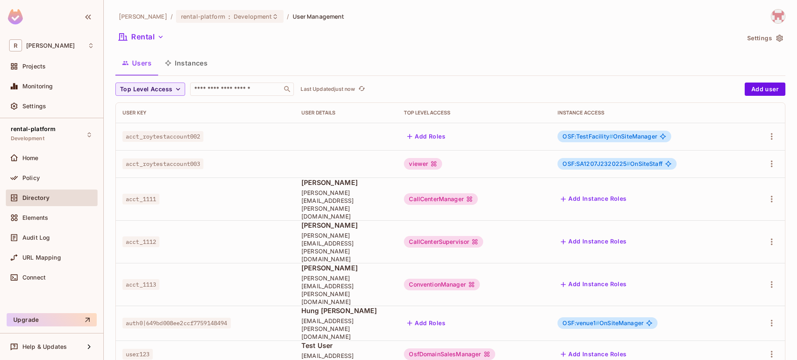
click at [191, 306] on td "auth0|649bd008ee2ccf7759148494" at bounding box center [205, 323] width 179 height 35
drag, startPoint x: 127, startPoint y: 274, endPoint x: 225, endPoint y: 279, distance: 98.6
click at [225, 306] on td "auth0|649bd008ee2ccf7759148494" at bounding box center [205, 323] width 179 height 35
copy span "auth0|649bd008ee2ccf7759148494"
click at [151, 31] on button "Rental" at bounding box center [141, 36] width 52 height 13
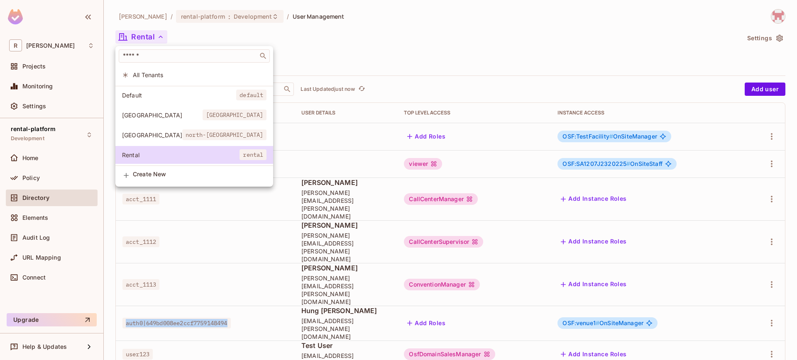
click at [160, 139] on span "[GEOGRAPHIC_DATA]" at bounding box center [152, 135] width 60 height 8
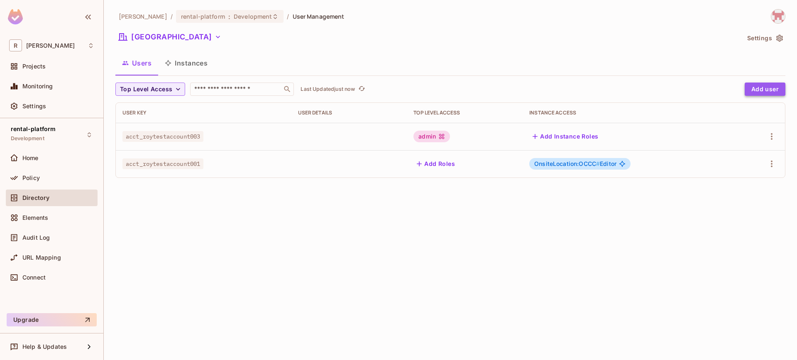
click at [769, 94] on button "Add user" at bounding box center [765, 89] width 41 height 13
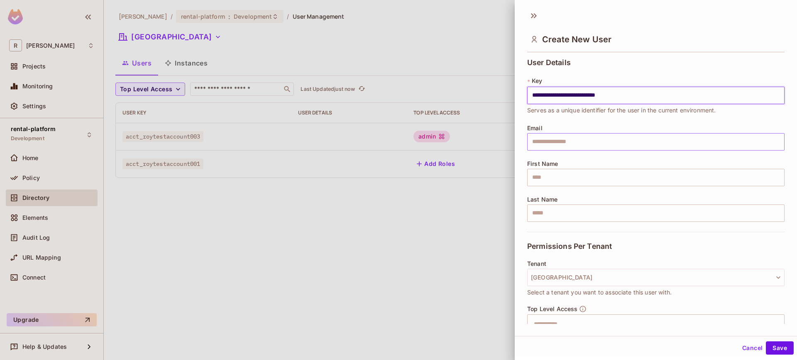
type input "**********"
click at [561, 143] on input "text" at bounding box center [655, 141] width 257 height 17
type input "**********"
click at [565, 171] on input "text" at bounding box center [655, 177] width 257 height 17
type input "********"
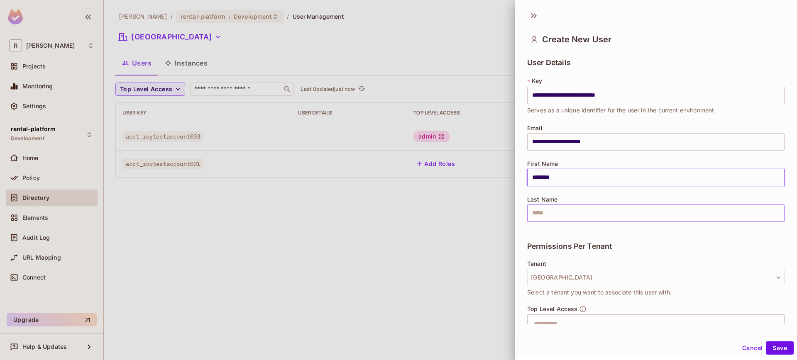
click at [561, 215] on input "text" at bounding box center [655, 213] width 257 height 17
type input "*****"
click at [584, 269] on button "[GEOGRAPHIC_DATA]" at bounding box center [655, 277] width 257 height 17
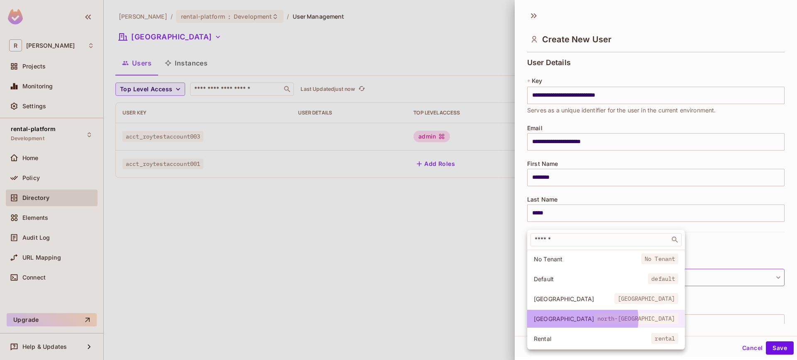
click at [594, 320] on span "north-[GEOGRAPHIC_DATA]" at bounding box center [636, 319] width 84 height 11
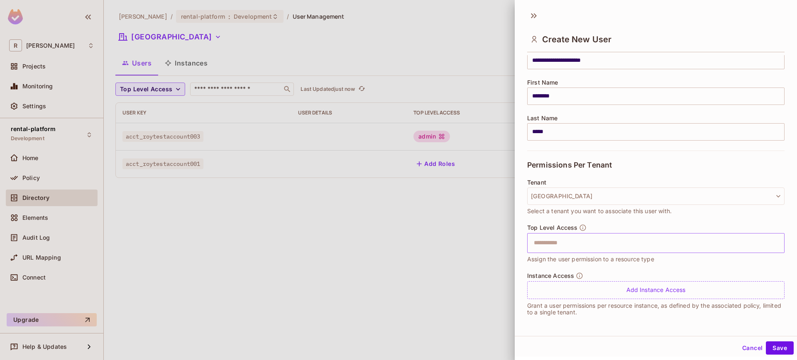
scroll to position [1, 0]
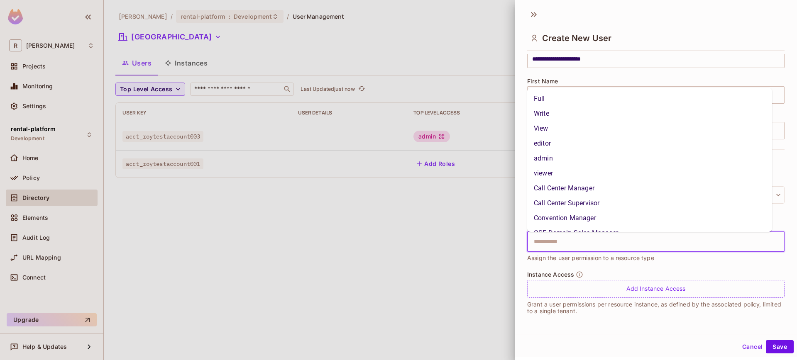
click at [623, 250] on input "text" at bounding box center [649, 242] width 240 height 17
click at [604, 207] on li "OSF Domain Sales Manager" at bounding box center [649, 206] width 245 height 15
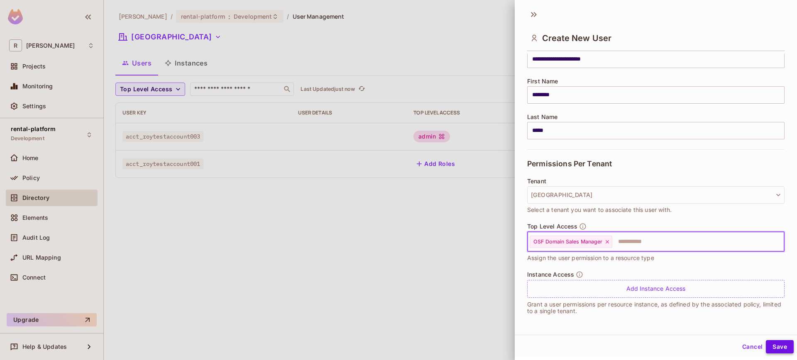
click at [772, 347] on button "Save" at bounding box center [780, 346] width 28 height 13
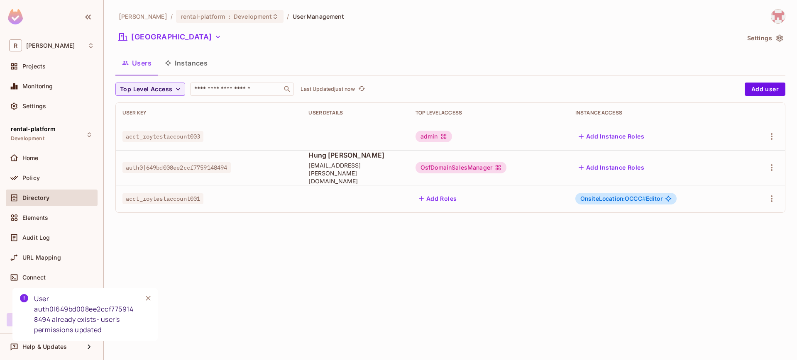
drag, startPoint x: 150, startPoint y: 297, endPoint x: 164, endPoint y: 287, distance: 17.0
click at [150, 297] on icon "Close" at bounding box center [148, 298] width 8 height 8
click at [318, 249] on div "[PERSON_NAME]-poc / rental-platform : Development / User Management [GEOGRAPHIC…" at bounding box center [450, 180] width 693 height 360
